Goal: Task Accomplishment & Management: Manage account settings

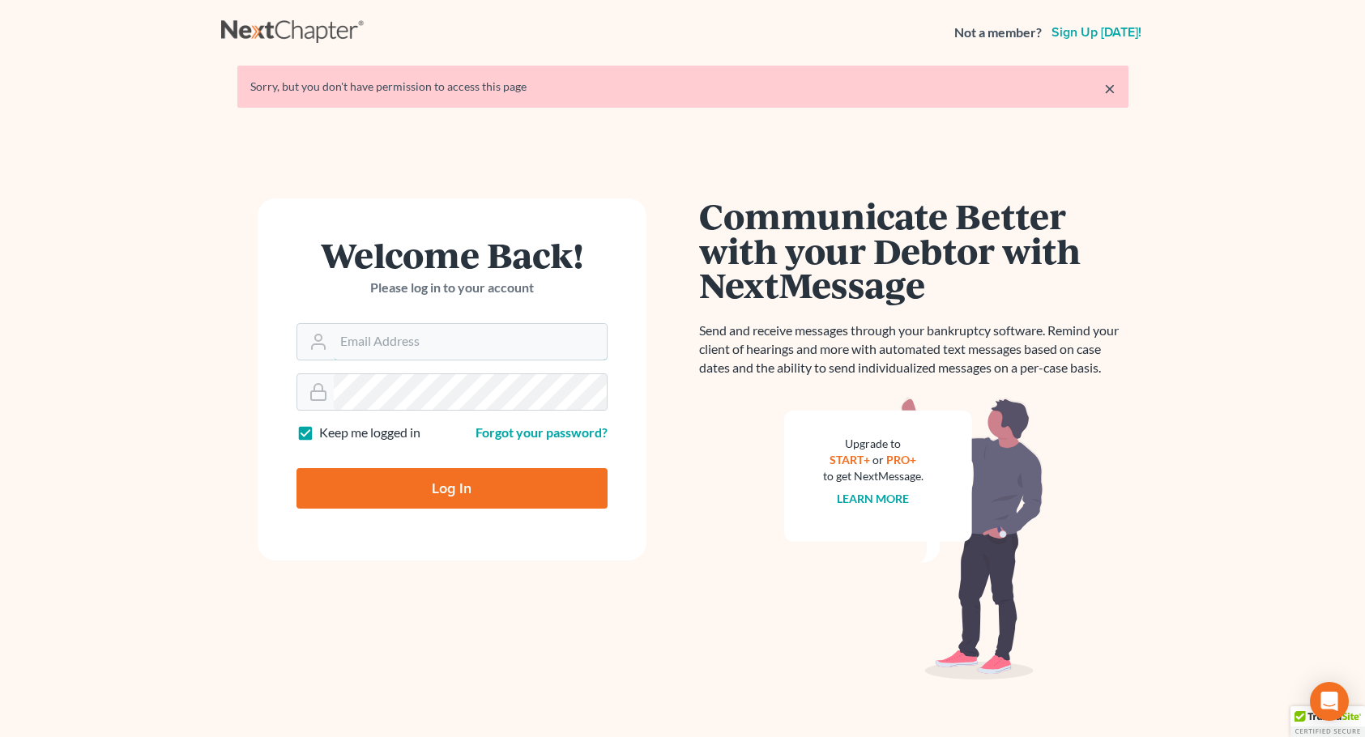
type input "[EMAIL_ADDRESS][DOMAIN_NAME]"
click at [386, 490] on input "Log In" at bounding box center [451, 488] width 311 height 40
type input "Thinking..."
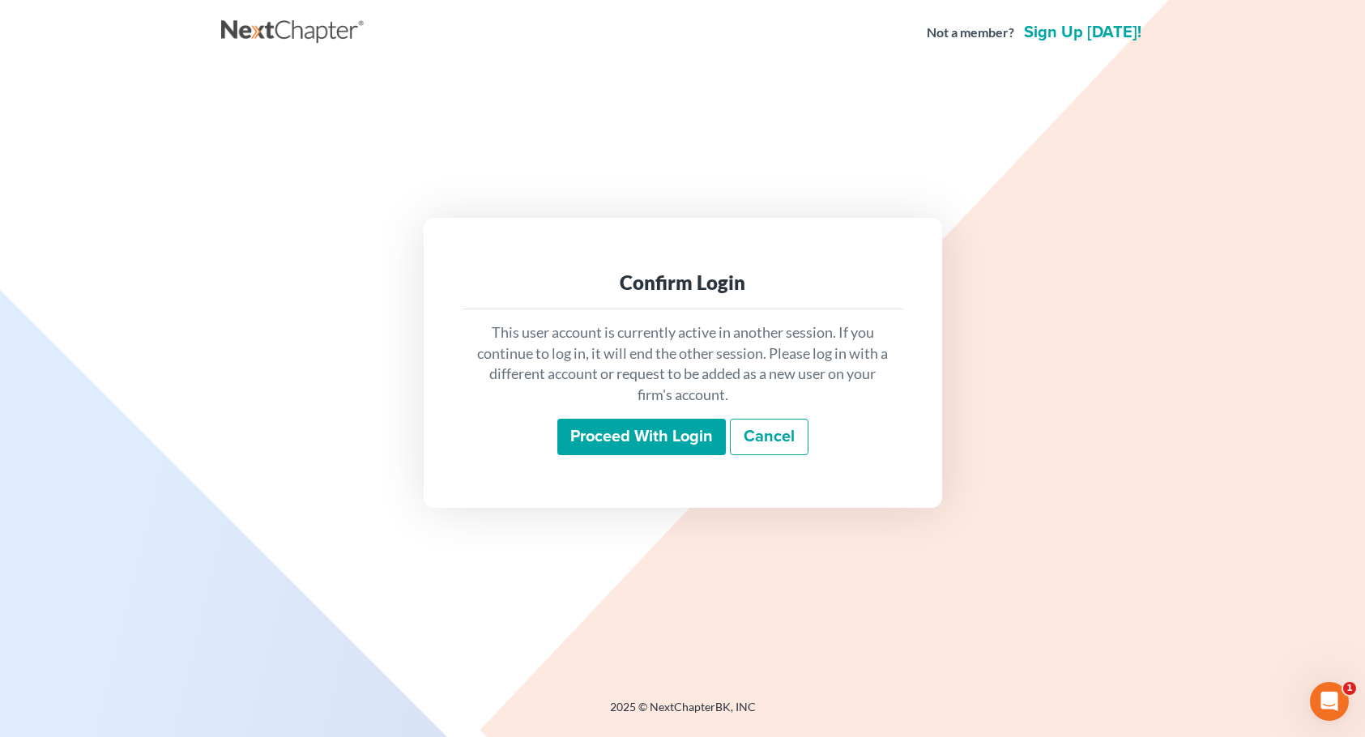
click at [616, 428] on input "Proceed with login" at bounding box center [641, 437] width 168 height 37
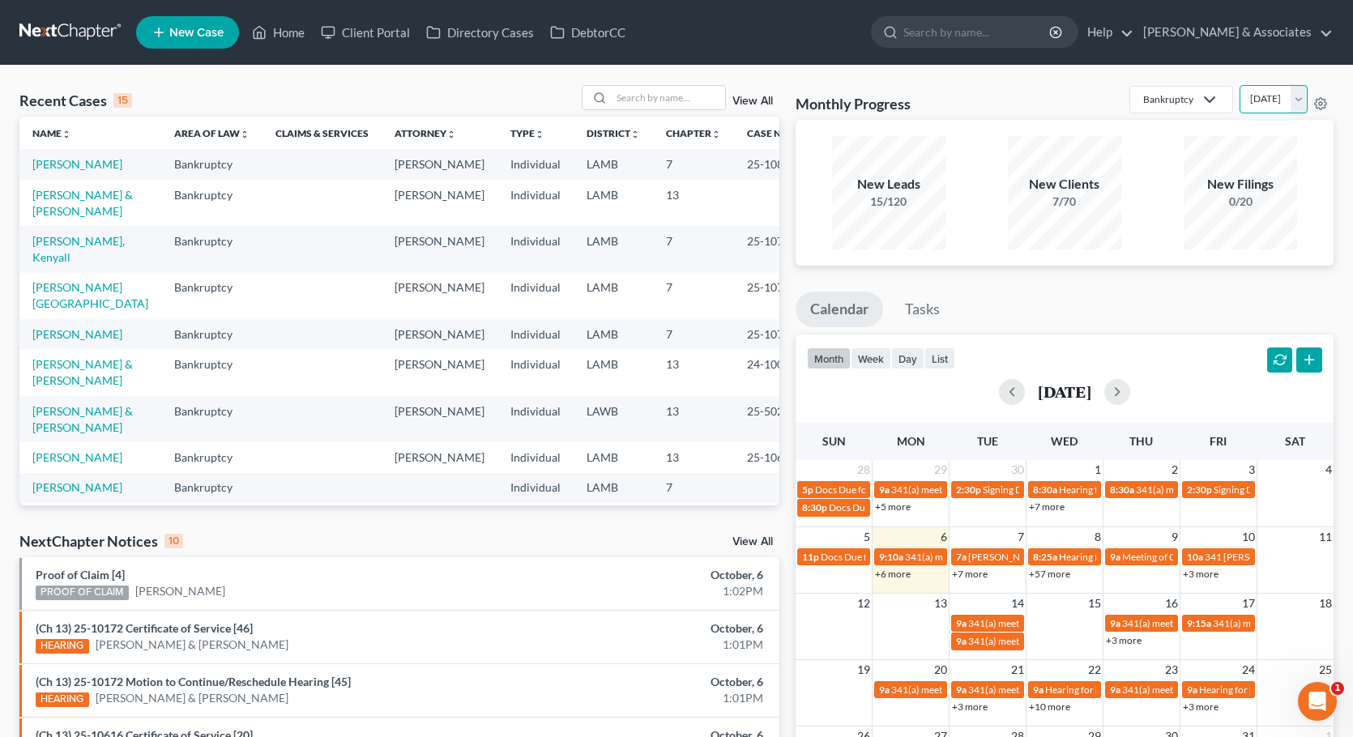
click at [1239, 93] on select "October 2025 September 2025 August 2025 July 2025 June 2025 May 2025 April 2025…" at bounding box center [1273, 99] width 68 height 28
click at [1320, 98] on icon at bounding box center [1321, 103] width 12 height 12
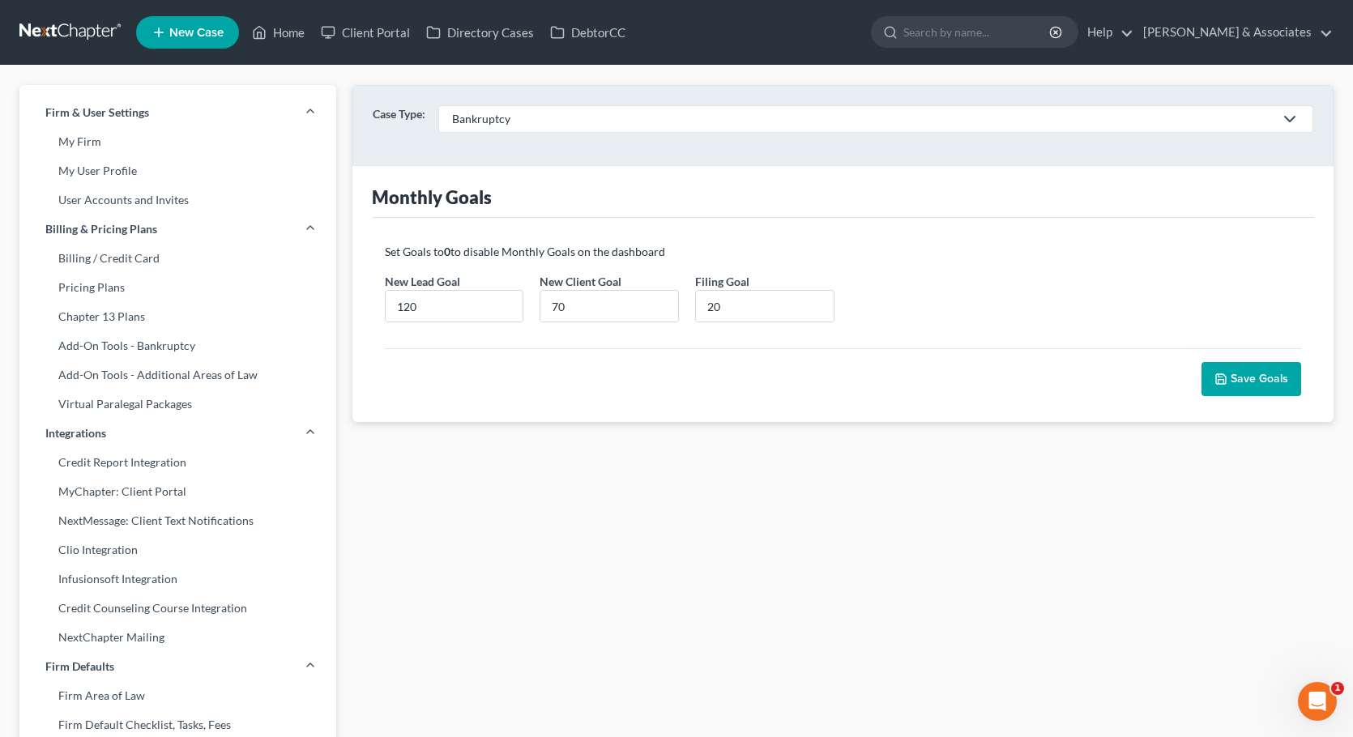
click at [1320, 98] on div "Case Type: Bankruptcy Bankruptcy Business Formation and Planning Collections Cr…" at bounding box center [843, 125] width 980 height 79
click at [1289, 113] on icon at bounding box center [1289, 118] width 19 height 19
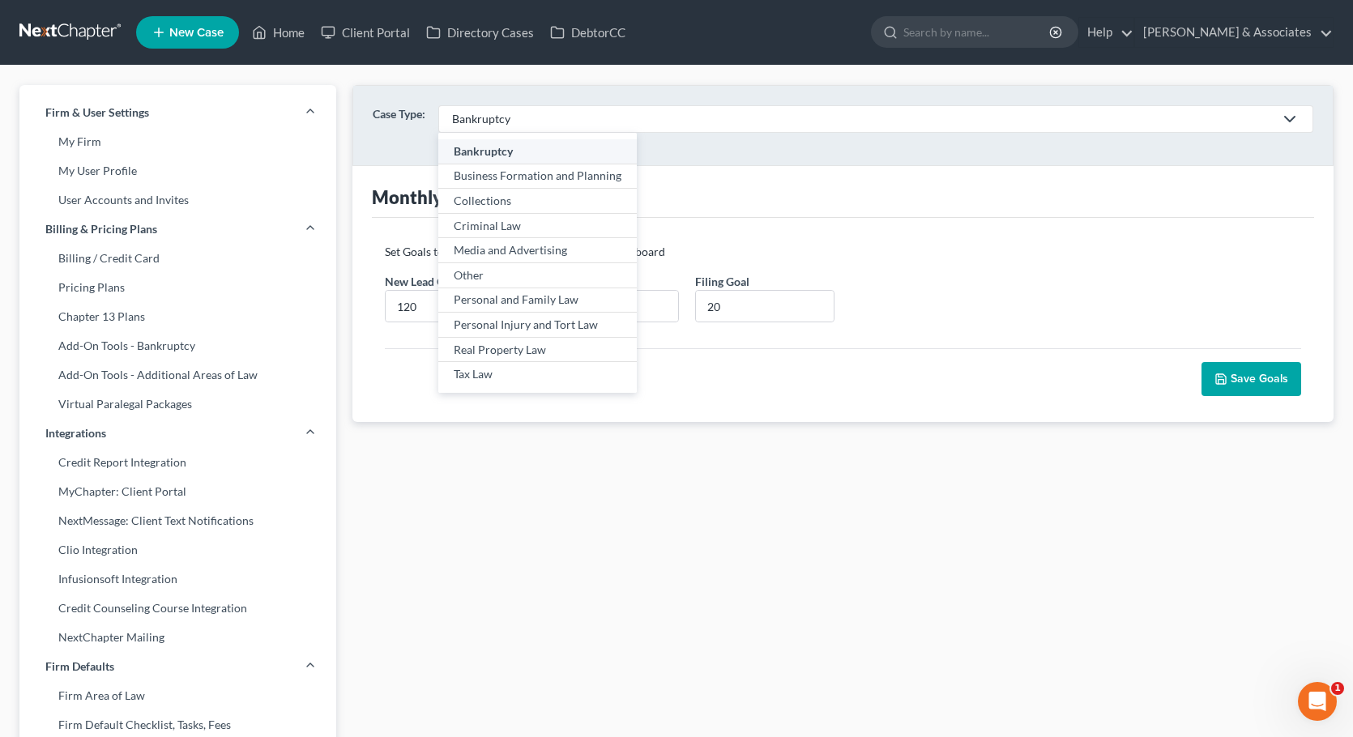
click at [1149, 93] on div "Case Type: Bankruptcy Bankruptcy Business Formation and Planning Collections Cr…" at bounding box center [843, 125] width 980 height 79
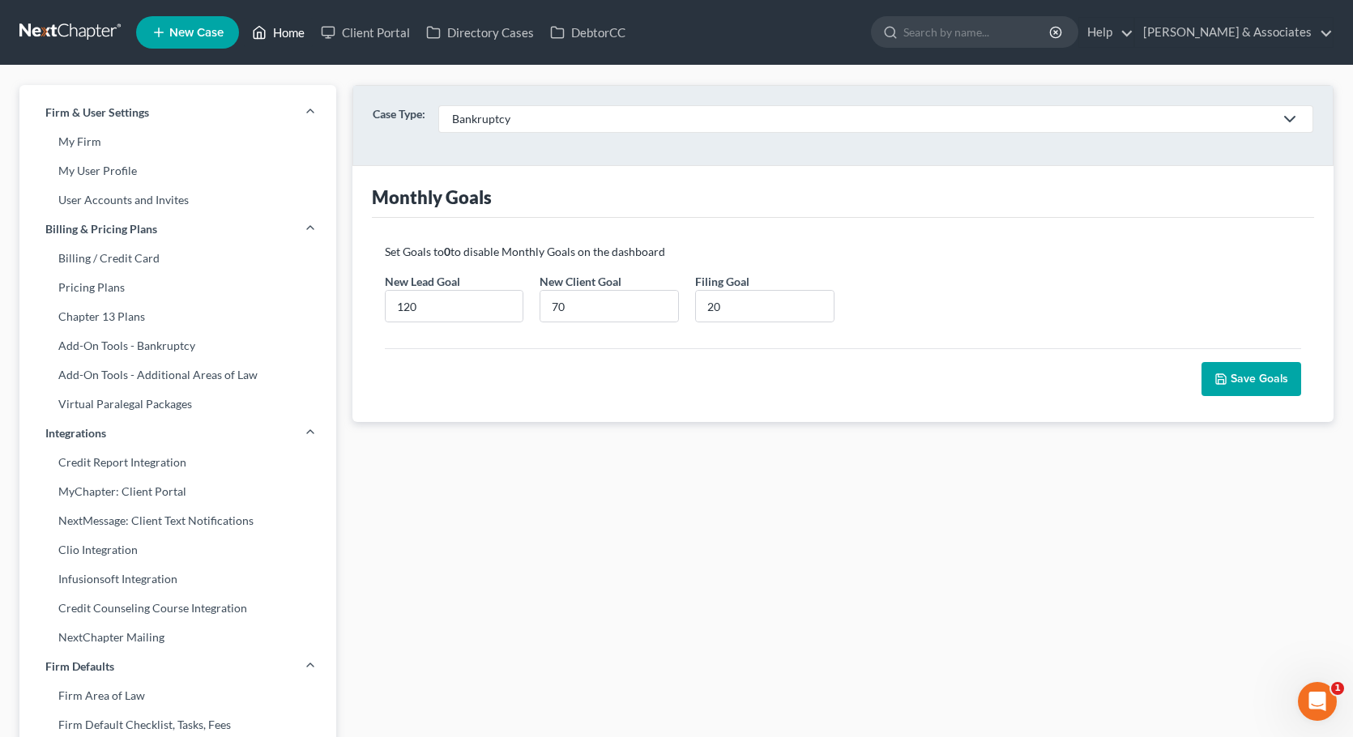
click at [271, 28] on link "Home" at bounding box center [278, 32] width 69 height 29
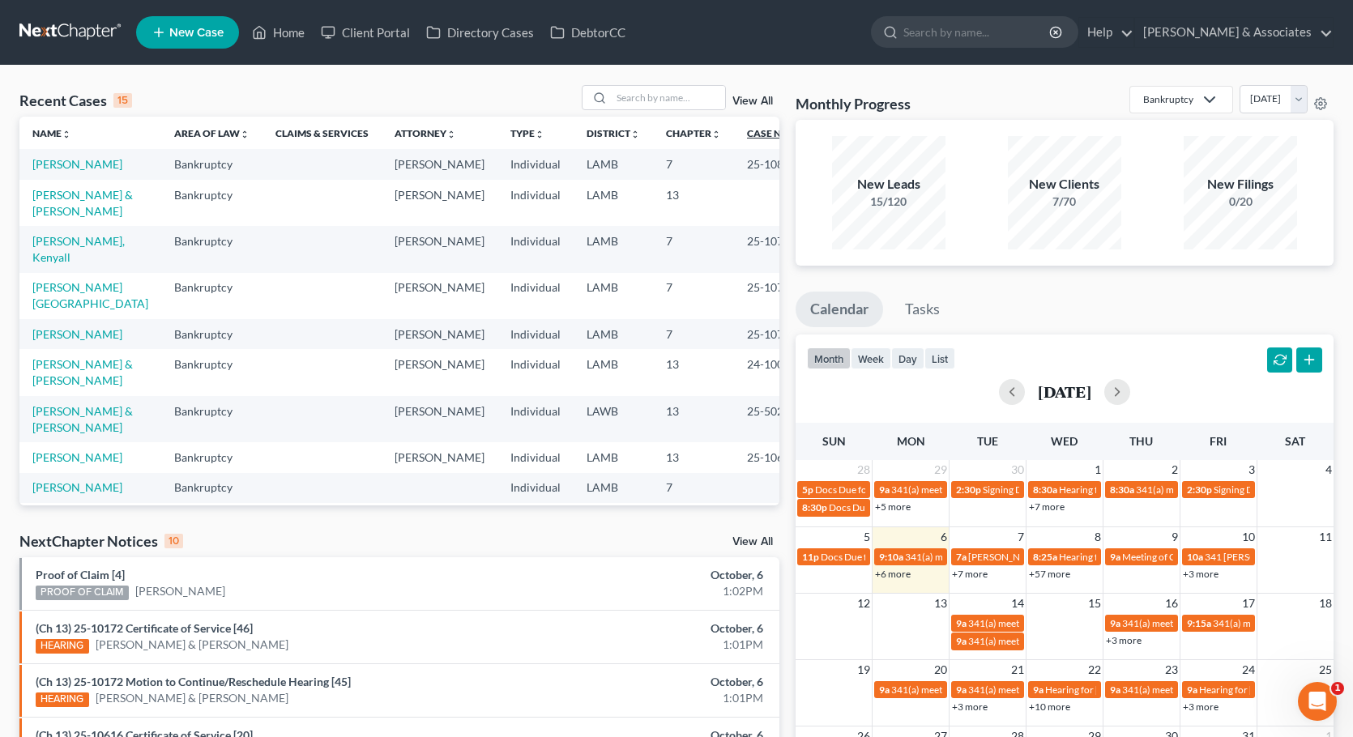
click at [789, 132] on icon "unfold_more" at bounding box center [794, 135] width 10 height 10
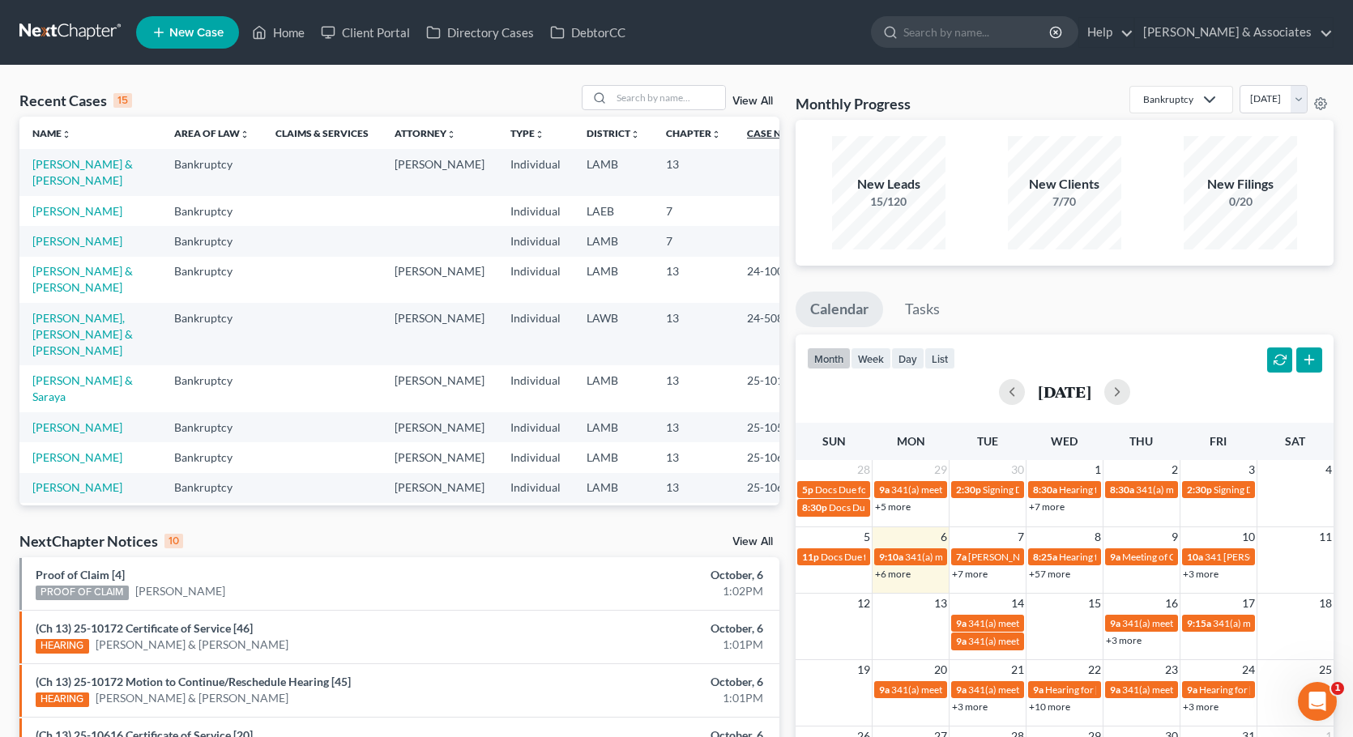
click at [791, 132] on icon "expand_less" at bounding box center [796, 135] width 10 height 10
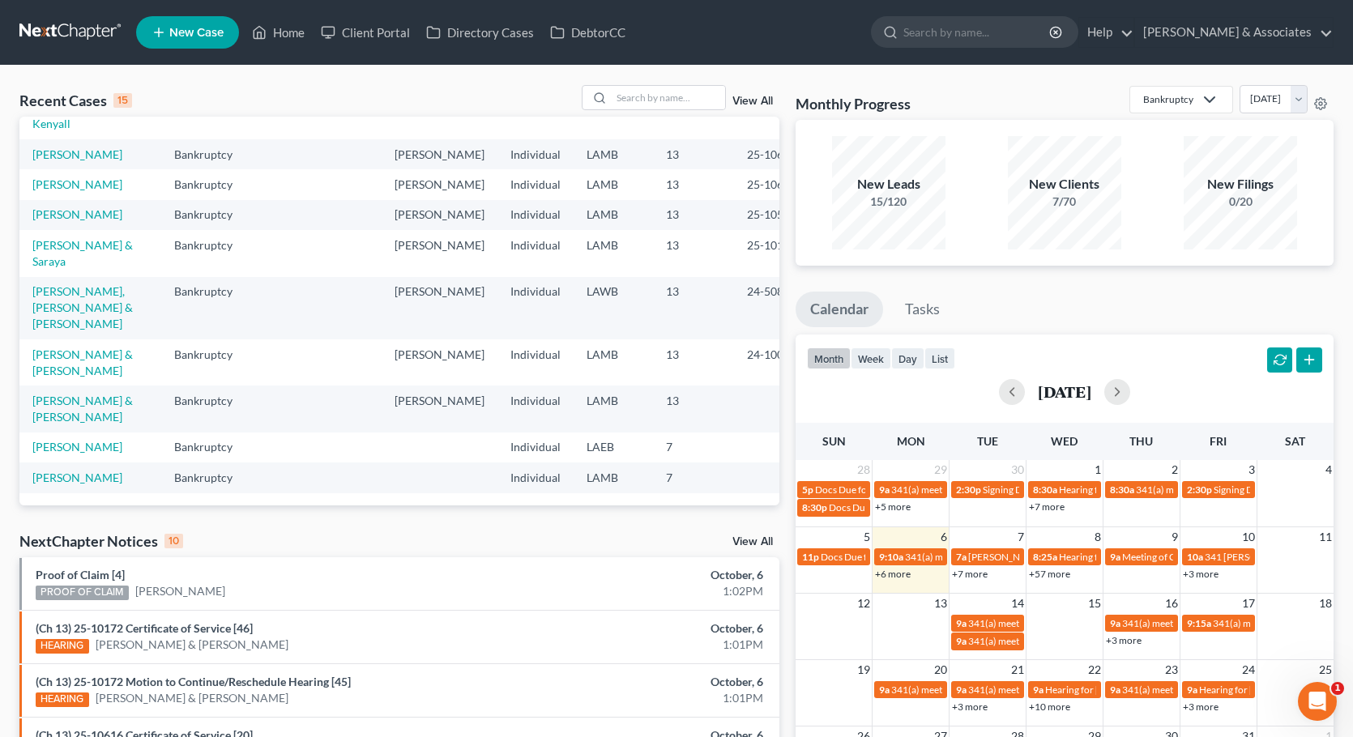
scroll to position [322, 0]
click at [1226, 23] on link "[PERSON_NAME] & Associates" at bounding box center [1234, 32] width 198 height 29
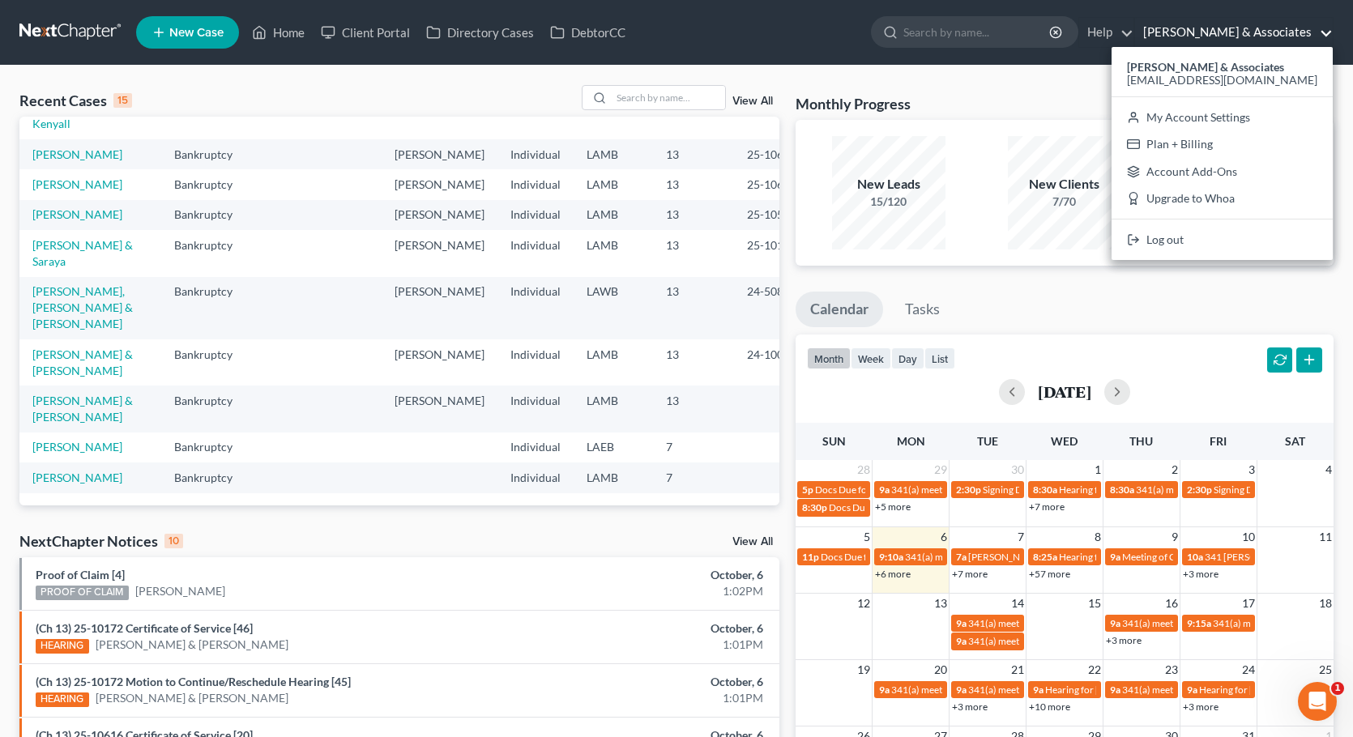
click at [878, 40] on ul "New Case Home Client Portal Directory Cases DebtorCC - No Result - See all resu…" at bounding box center [734, 32] width 1197 height 42
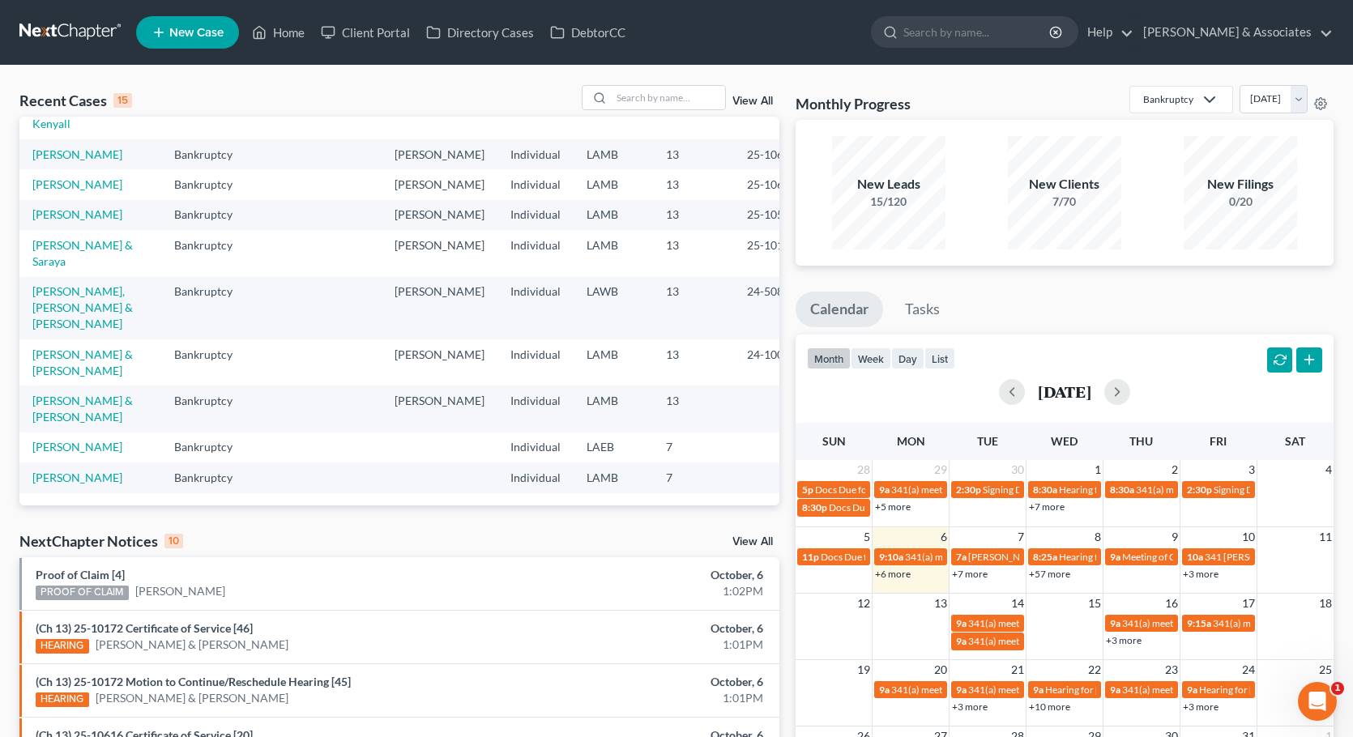
click at [745, 99] on link "View All" at bounding box center [752, 101] width 40 height 11
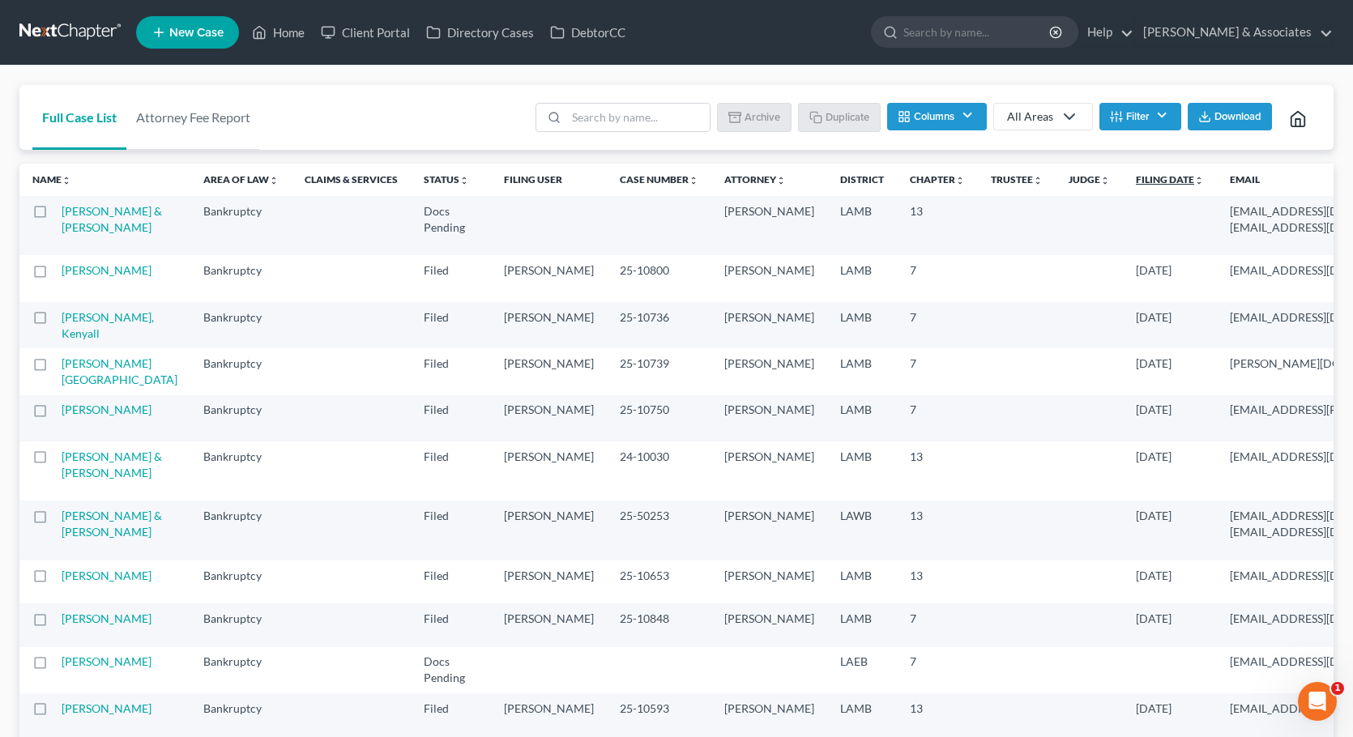
click at [1194, 182] on icon "unfold_more" at bounding box center [1199, 181] width 10 height 10
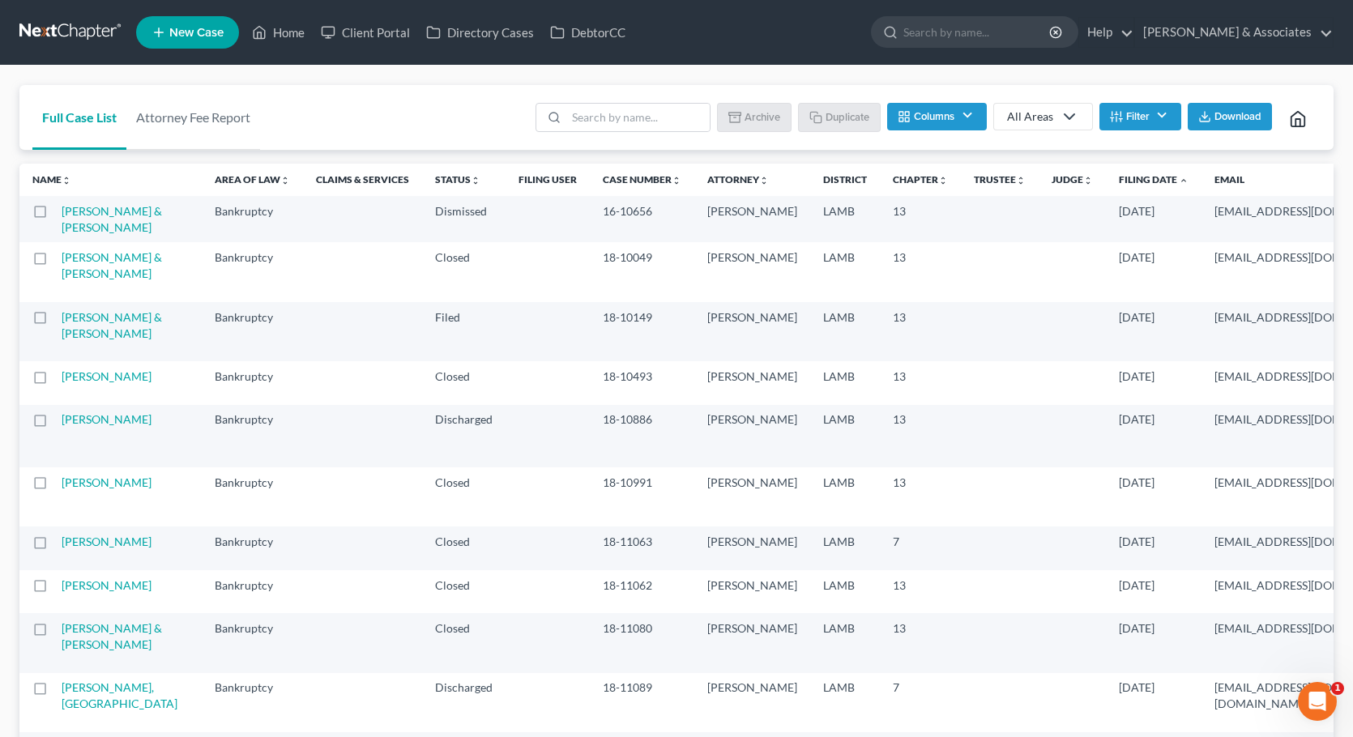
click at [1132, 126] on button "Filter" at bounding box center [1140, 117] width 82 height 28
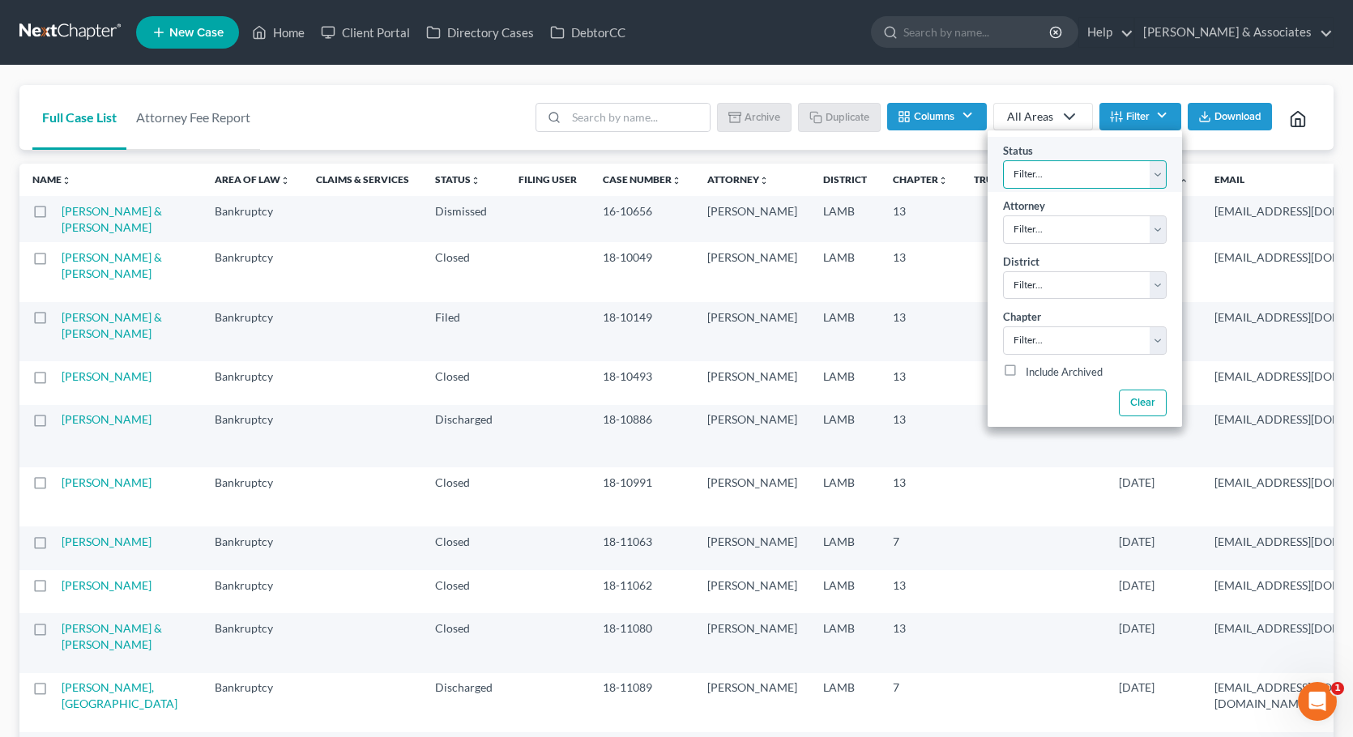
click at [1111, 168] on select "Filter... Amended Plan Needed Awaiting Income Closed Confirmed Discharged Dismi…" at bounding box center [1085, 174] width 164 height 28
click at [928, 135] on ul "Batch Download Archive Un-archive Duplicate Columns Attorney Case Number Area O…" at bounding box center [926, 119] width 788 height 39
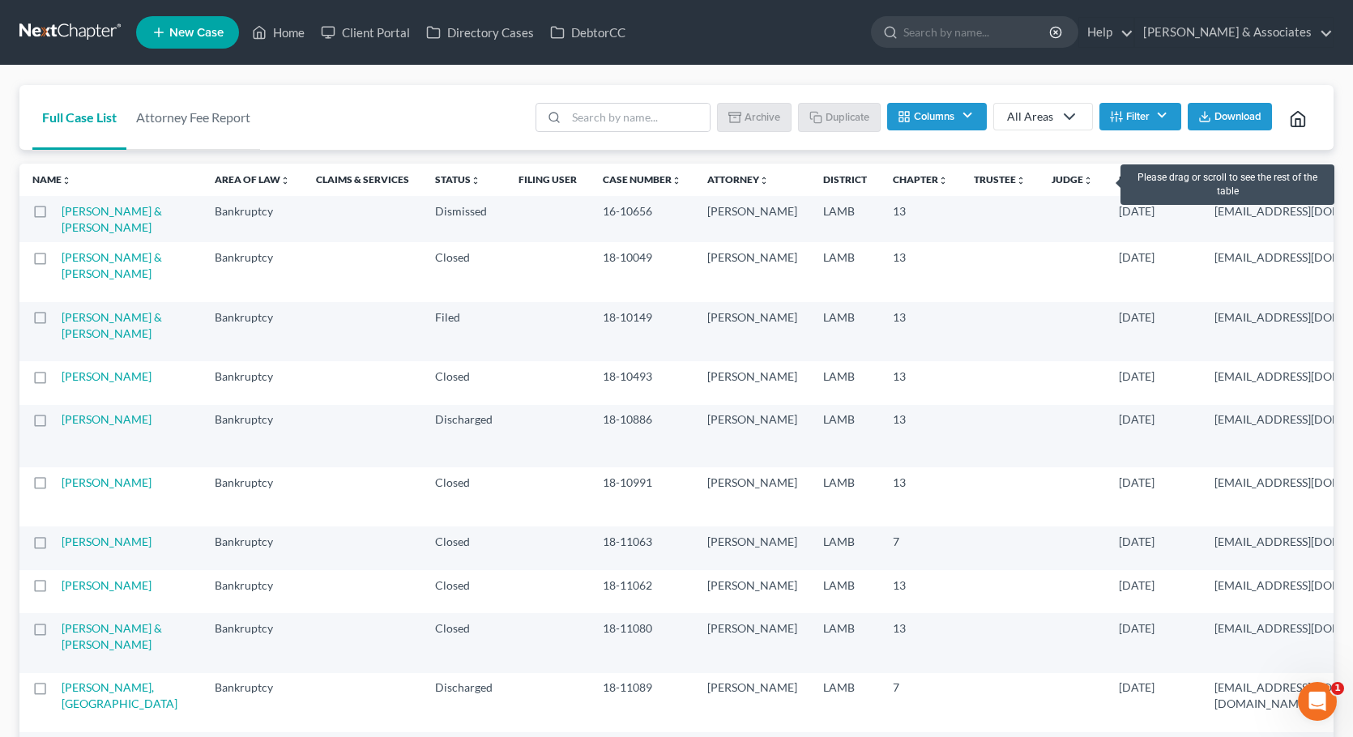
click at [1179, 177] on icon "expand_less" at bounding box center [1184, 181] width 10 height 10
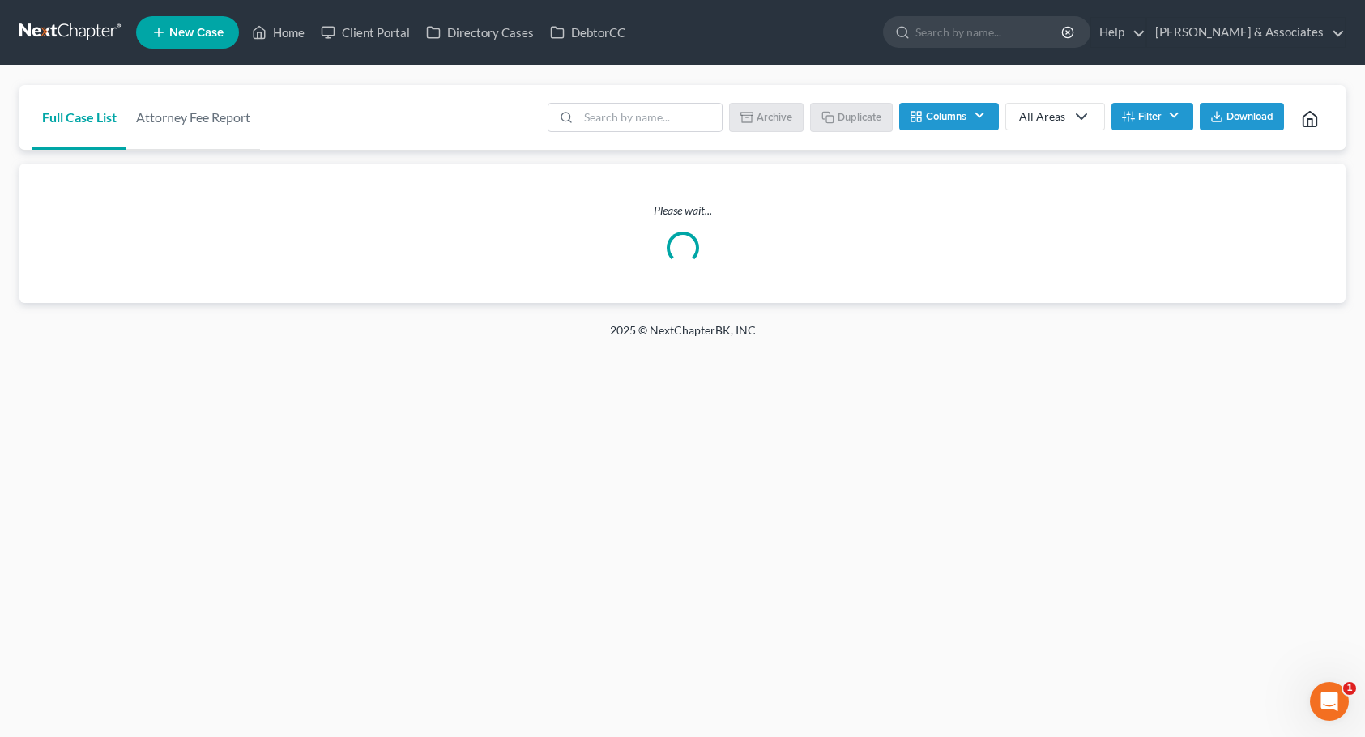
click at [1149, 114] on button "Filter" at bounding box center [1152, 117] width 82 height 28
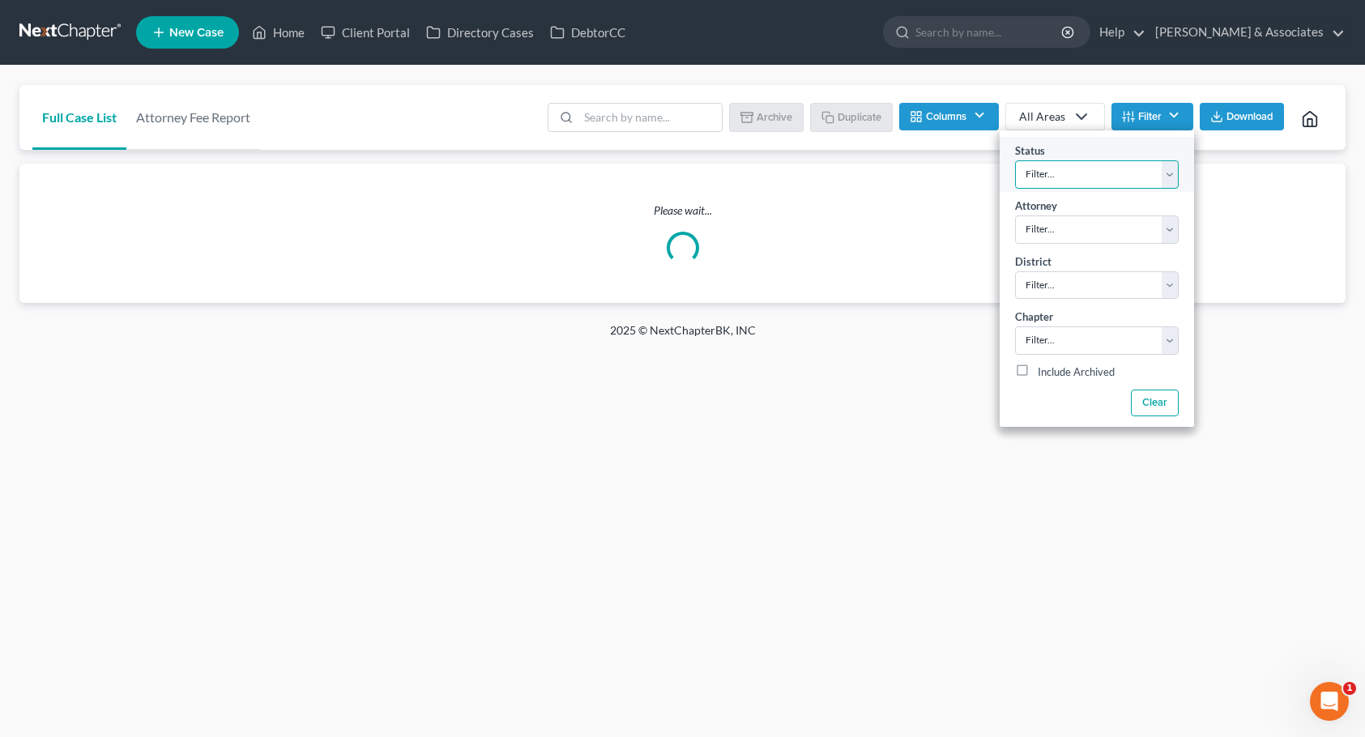
click at [1140, 172] on select "Filter... Amended Plan Needed Awaiting Income Closed Confirmed Discharged Dismi…" at bounding box center [1097, 174] width 164 height 28
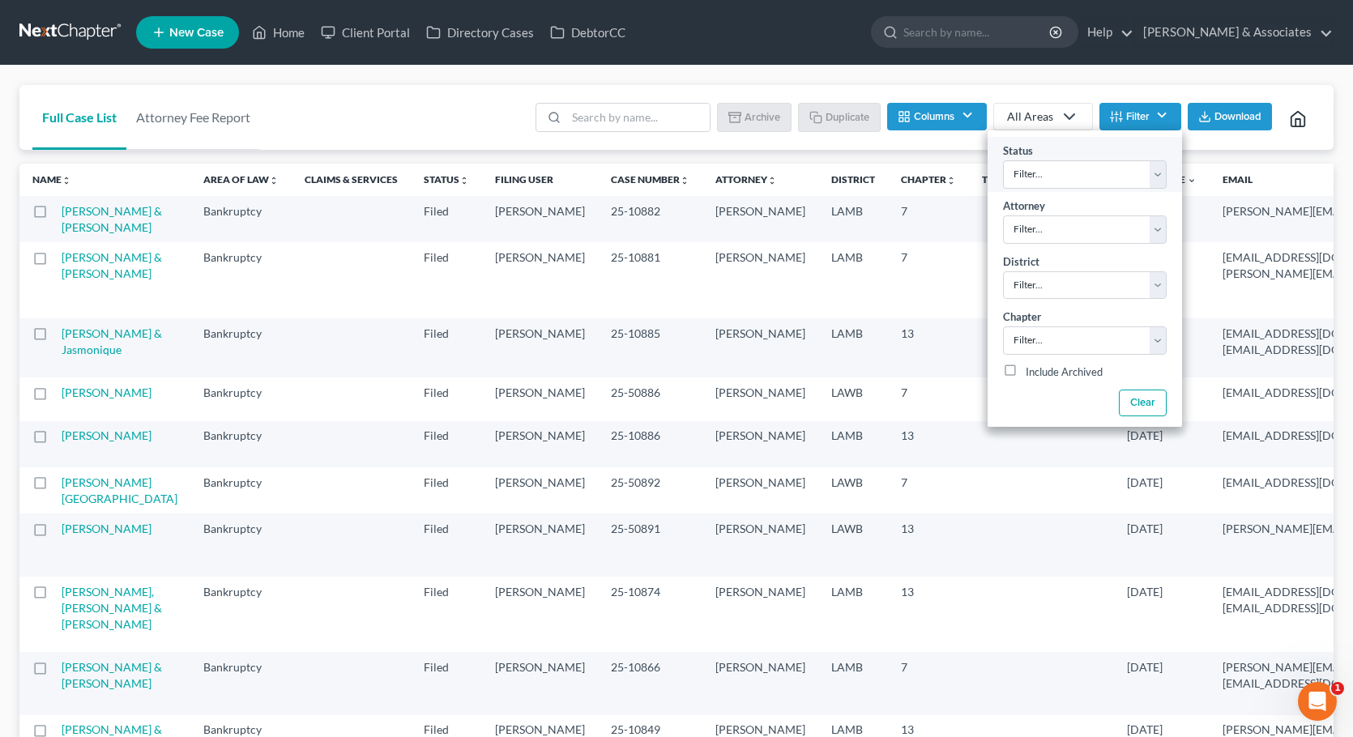
click at [1089, 143] on div "Status Filter... Amended Plan Needed Awaiting Income Closed Confirmed Discharge…" at bounding box center [1084, 164] width 194 height 55
click at [1085, 230] on select "Filter... Morley Diment Paul Shoultz Chelsea Prunick Prunick Josh O'Connell Jam…" at bounding box center [1085, 229] width 164 height 28
click at [1082, 189] on div "Status Filter... Amended Plan Needed Awaiting Income Closed Confirmed Discharge…" at bounding box center [1084, 164] width 194 height 55
click at [1085, 289] on select "Filter... Filter... Alabama - Middle Alabama - Northern Alabama - Southern Alas…" at bounding box center [1085, 285] width 164 height 28
click at [1085, 239] on select "Filter... Morley Diment Paul Shoultz Chelsea Prunick Prunick Josh O'Connell Jam…" at bounding box center [1085, 229] width 164 height 28
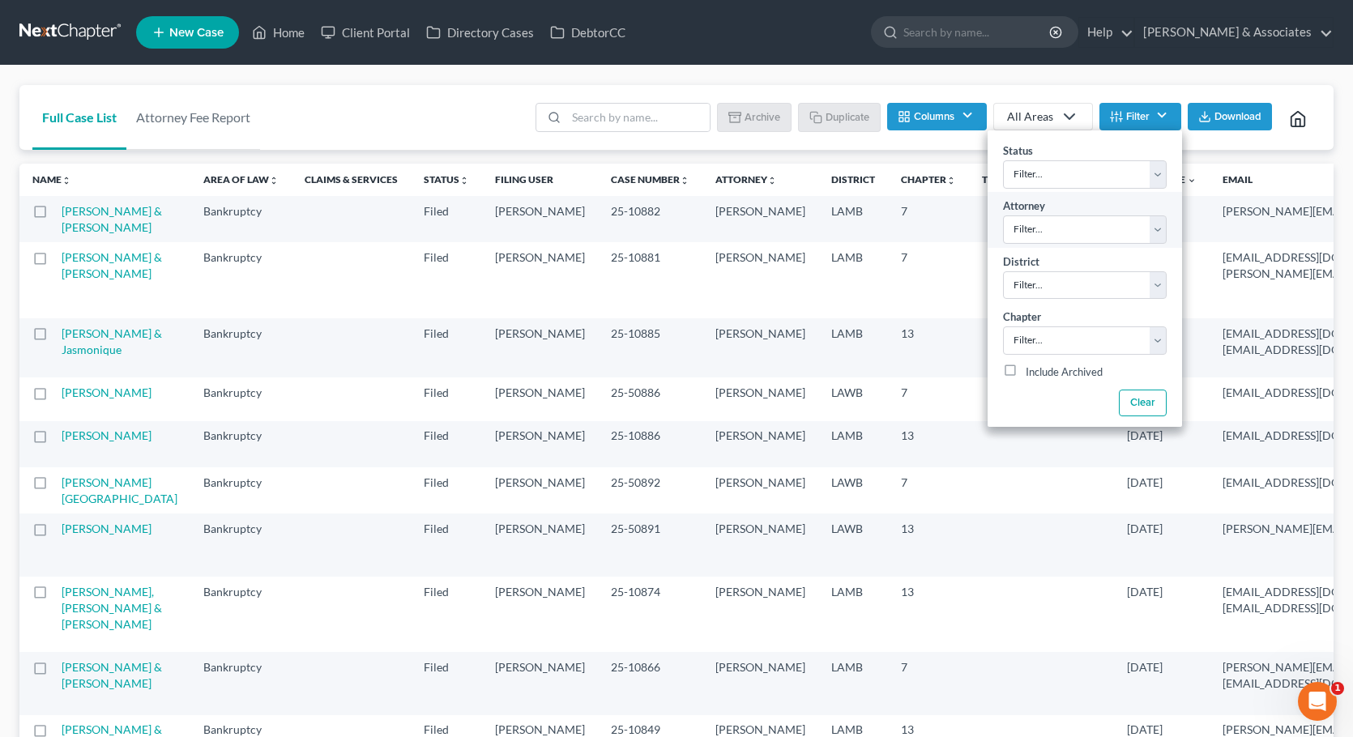
click at [1071, 209] on div "Attorney Filter... Morley Diment Paul Shoultz Chelsea Prunick Prunick Josh O'Co…" at bounding box center [1084, 219] width 194 height 55
click at [1068, 337] on select "Filter... 7 11 13" at bounding box center [1085, 340] width 164 height 28
click at [1234, 104] on button "Download" at bounding box center [1229, 117] width 84 height 28
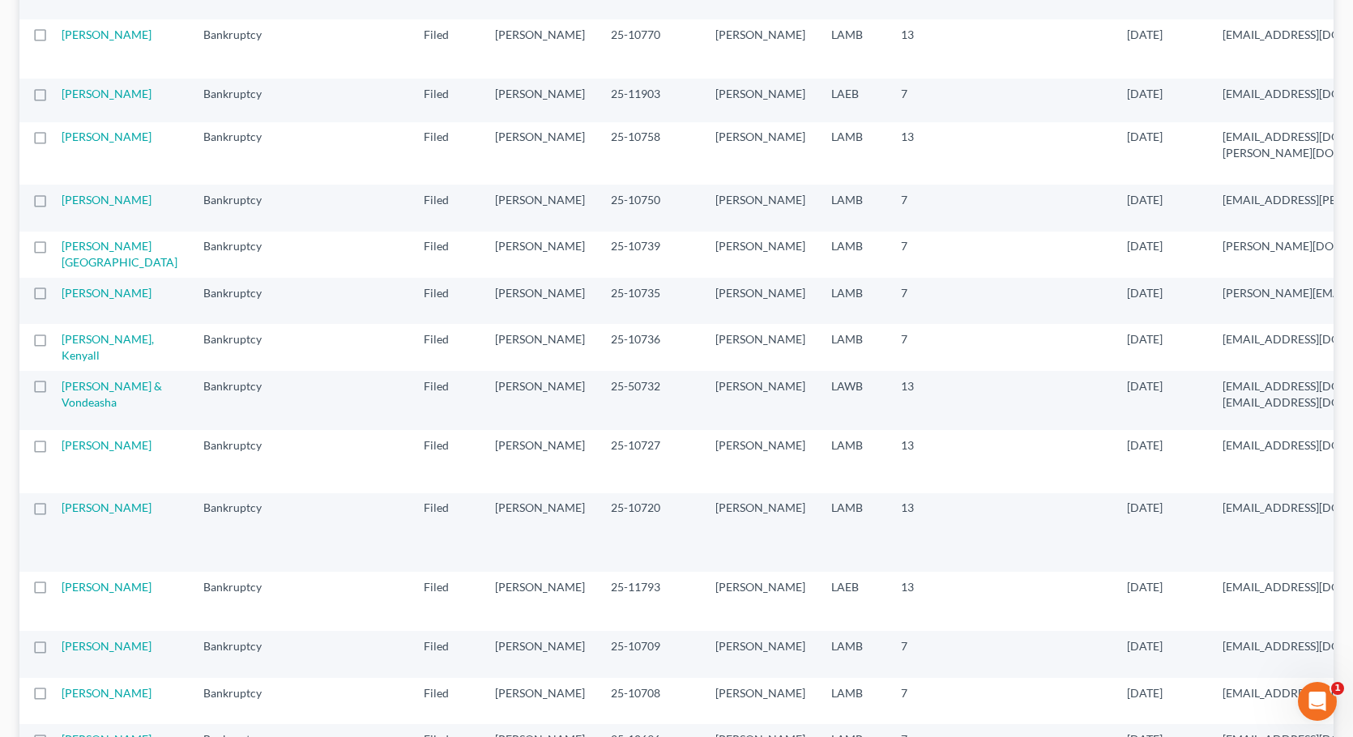
drag, startPoint x: 1174, startPoint y: 207, endPoint x: 1149, endPoint y: 188, distance: 31.3
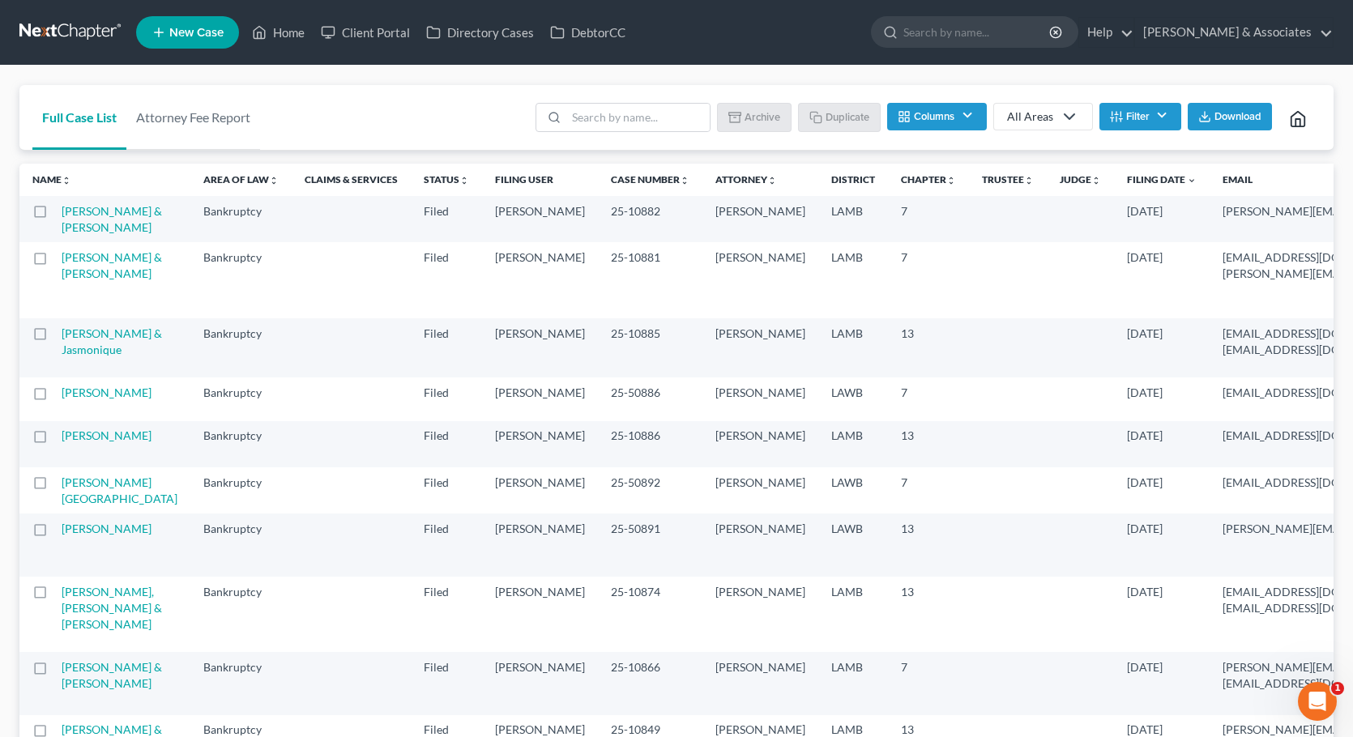
click at [93, 235] on td "[PERSON_NAME] & [PERSON_NAME]" at bounding box center [126, 219] width 129 height 46
click at [86, 234] on link "[PERSON_NAME] & [PERSON_NAME]" at bounding box center [112, 219] width 100 height 30
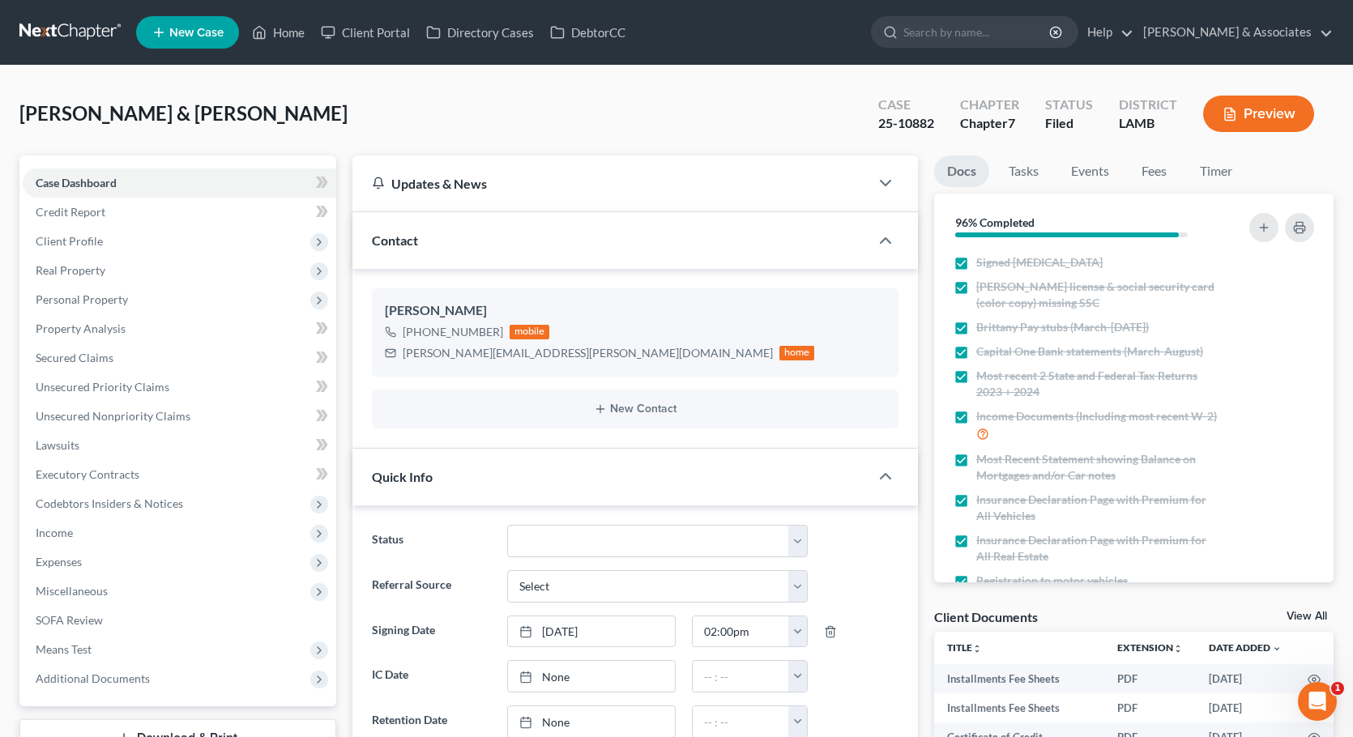
scroll to position [259, 0]
click at [1156, 166] on link "Fees" at bounding box center [1154, 172] width 52 height 32
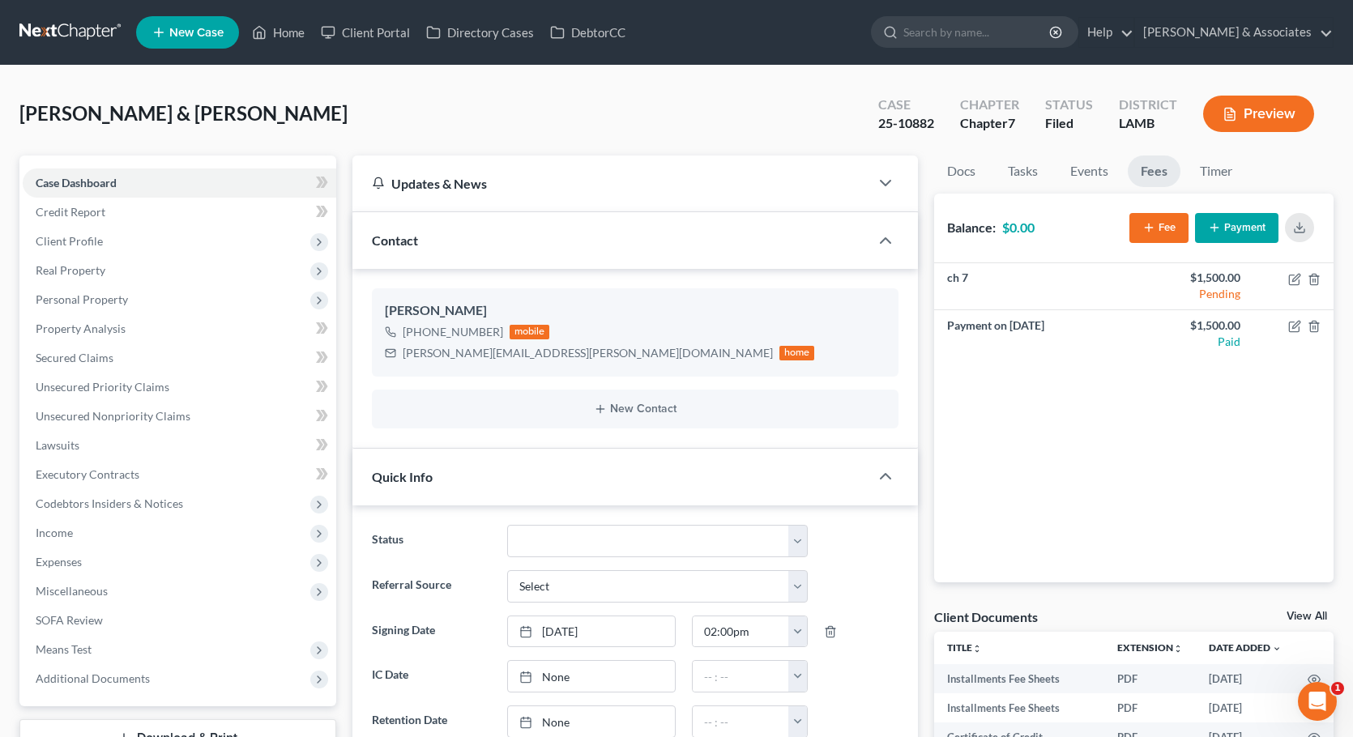
click at [59, 28] on link at bounding box center [71, 32] width 104 height 29
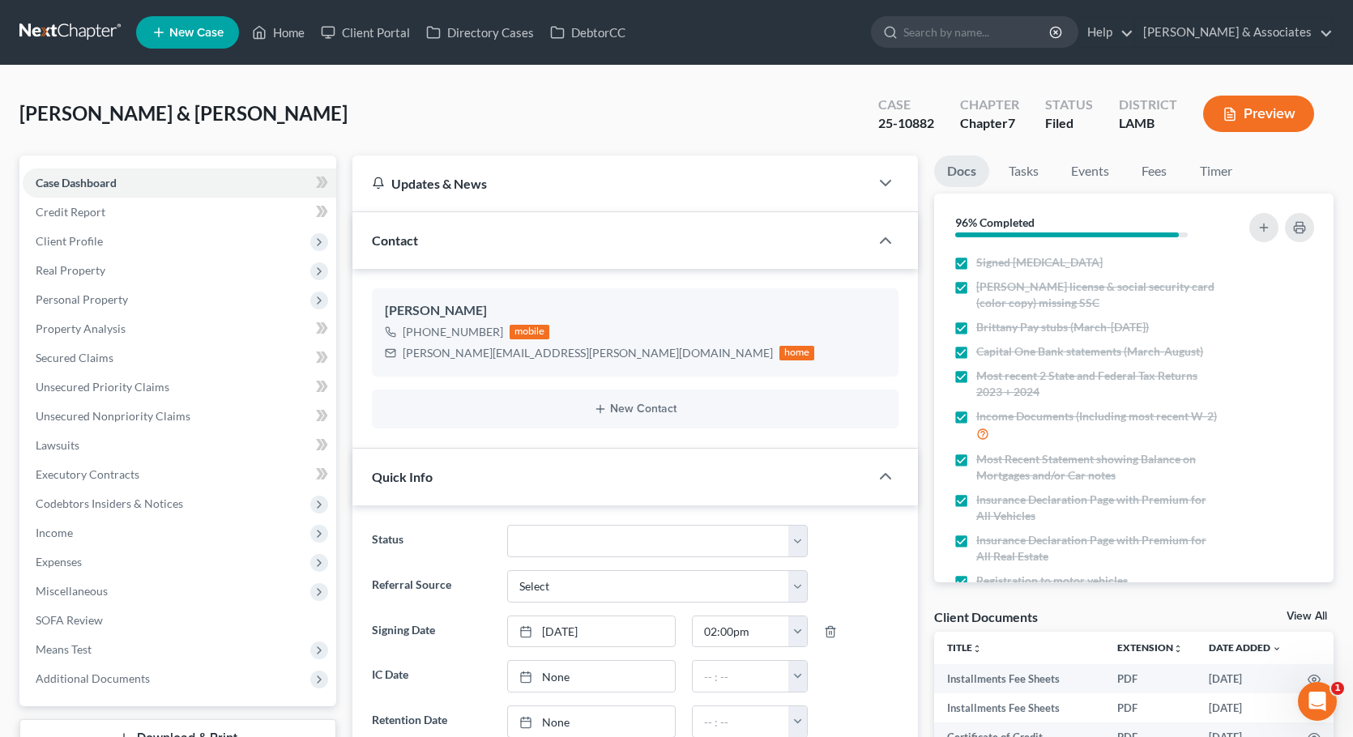
scroll to position [259, 0]
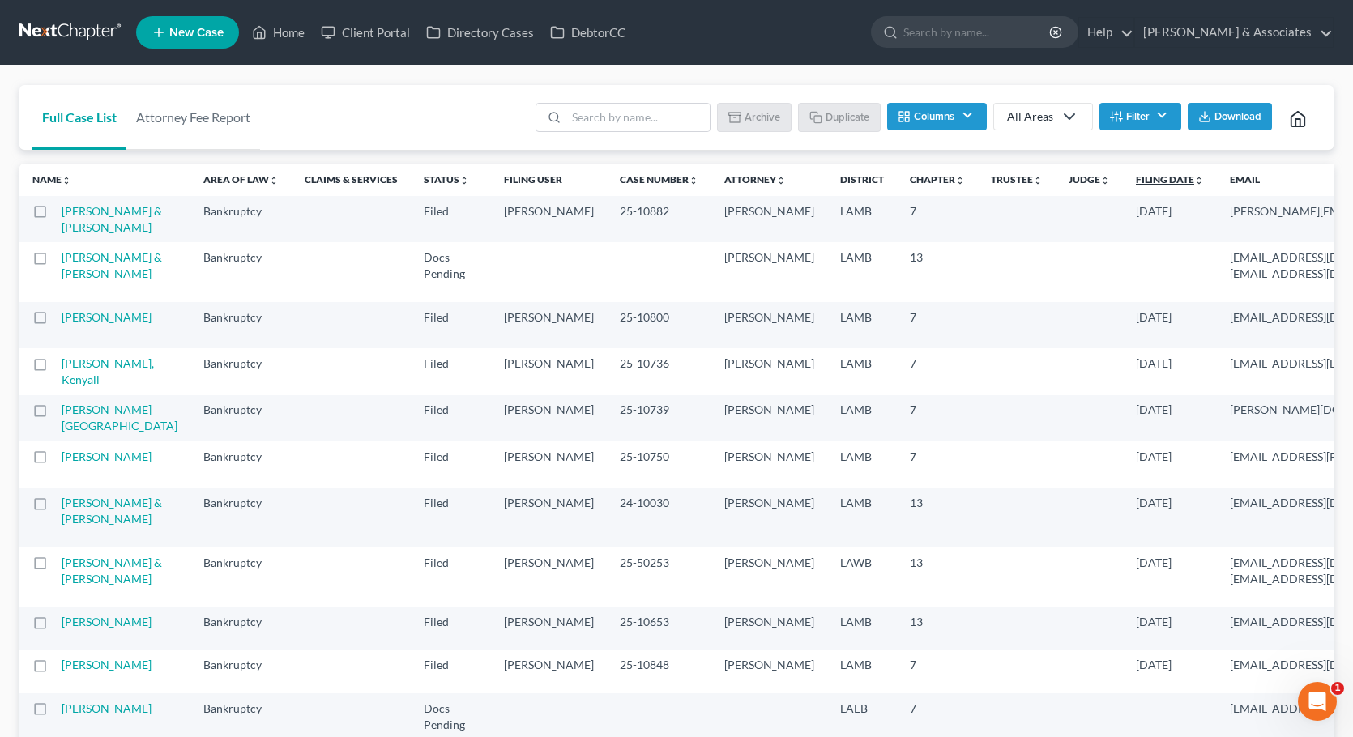
click at [1194, 180] on icon "unfold_more" at bounding box center [1199, 181] width 10 height 10
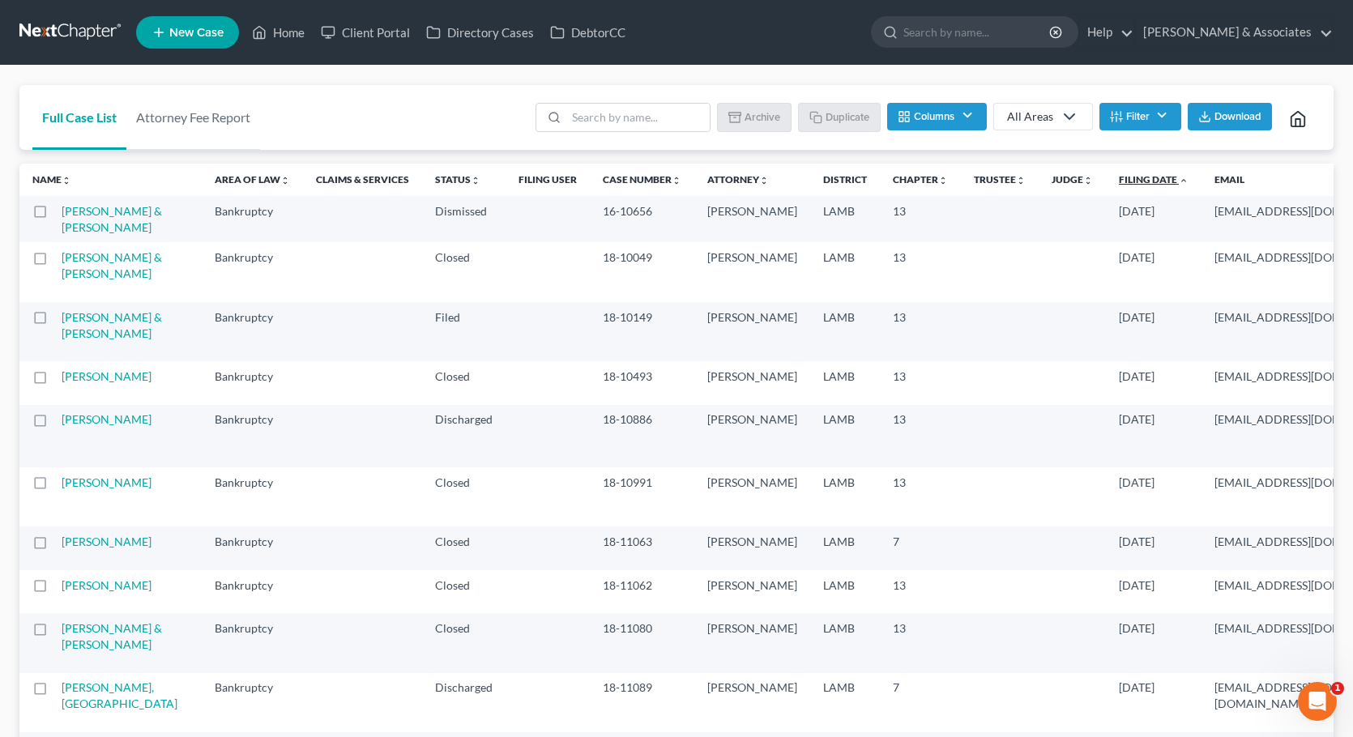
click at [1179, 182] on icon "expand_less" at bounding box center [1184, 181] width 10 height 10
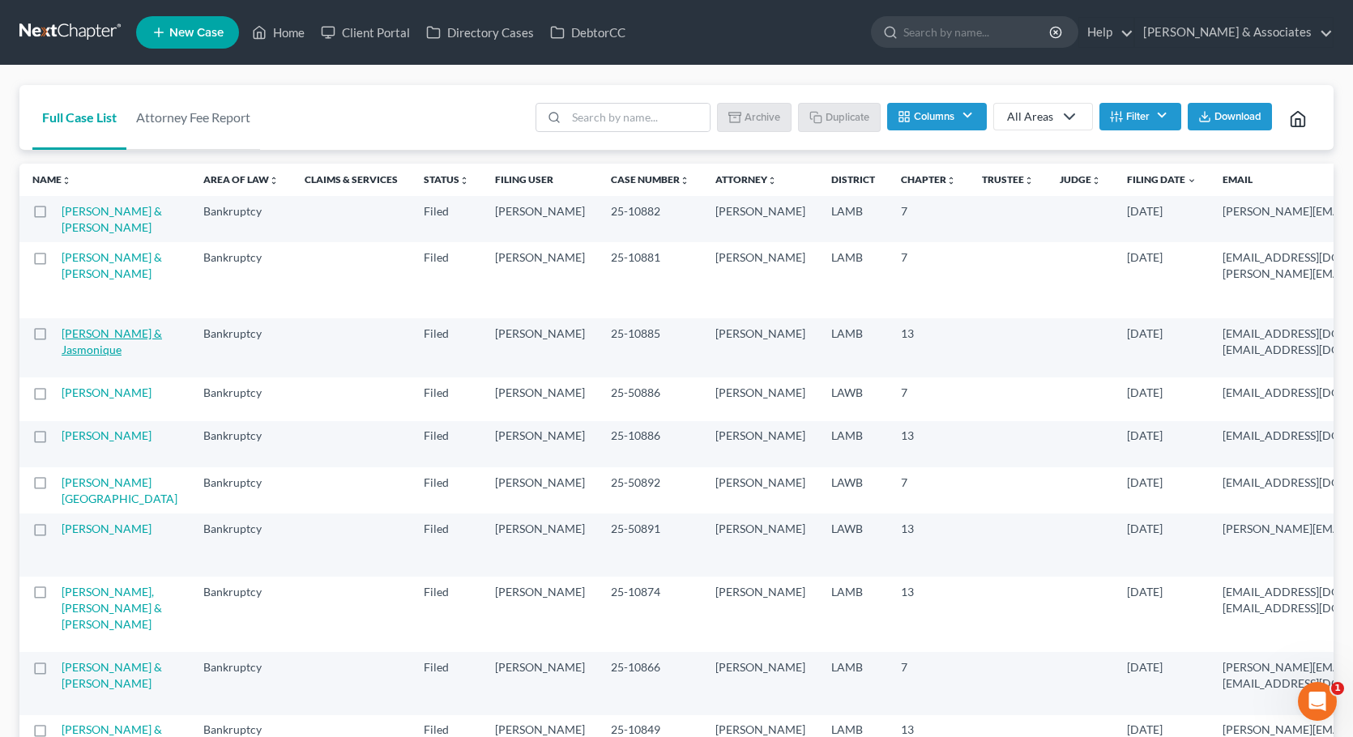
click at [96, 356] on link "[PERSON_NAME] & Jasmonique" at bounding box center [112, 341] width 100 height 30
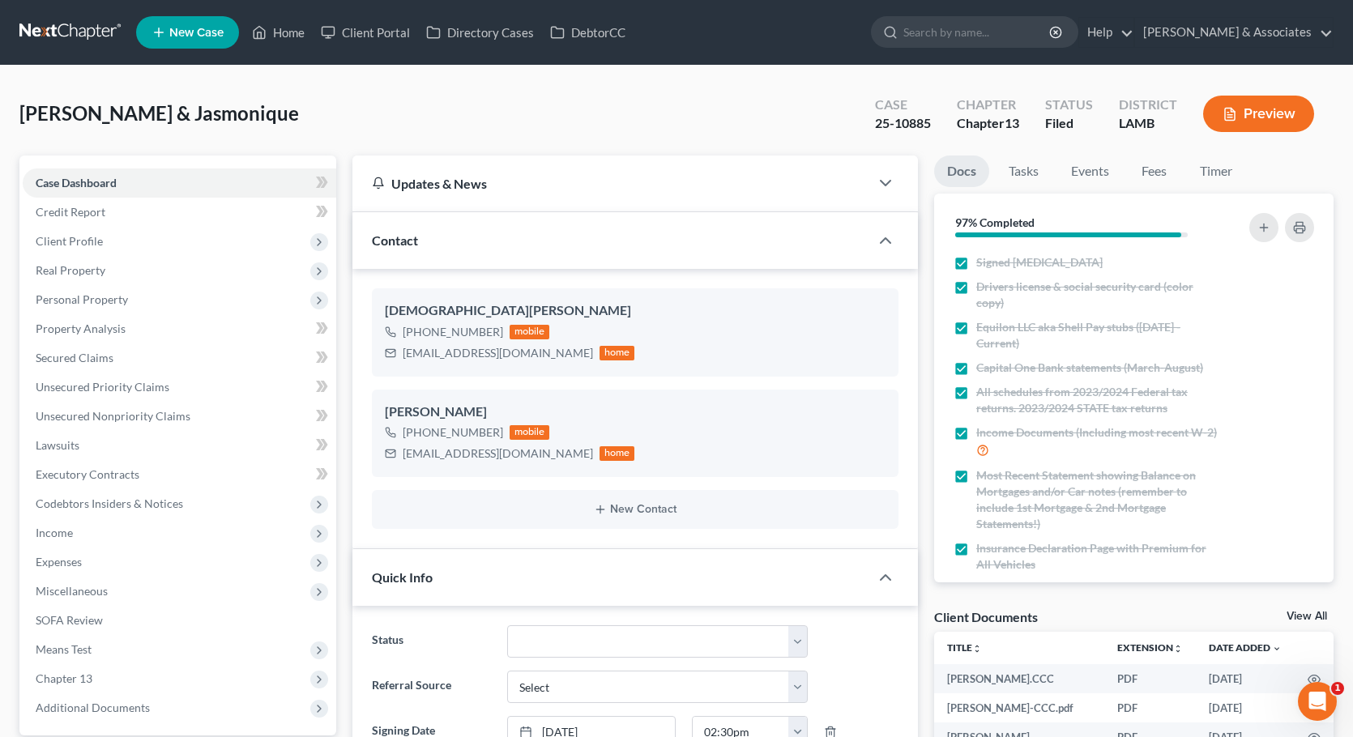
scroll to position [2799, 0]
click at [1157, 173] on link "Fees" at bounding box center [1154, 172] width 52 height 32
